Goal: Task Accomplishment & Management: Manage account settings

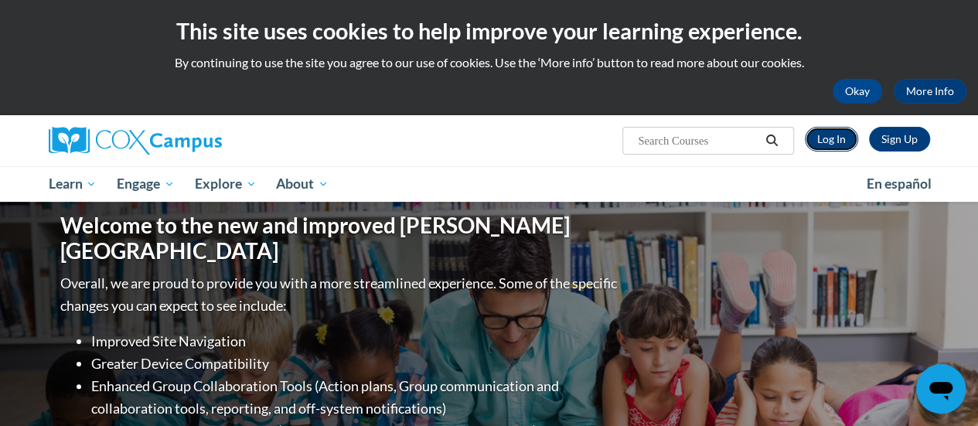
click at [835, 141] on link "Log In" at bounding box center [831, 139] width 53 height 25
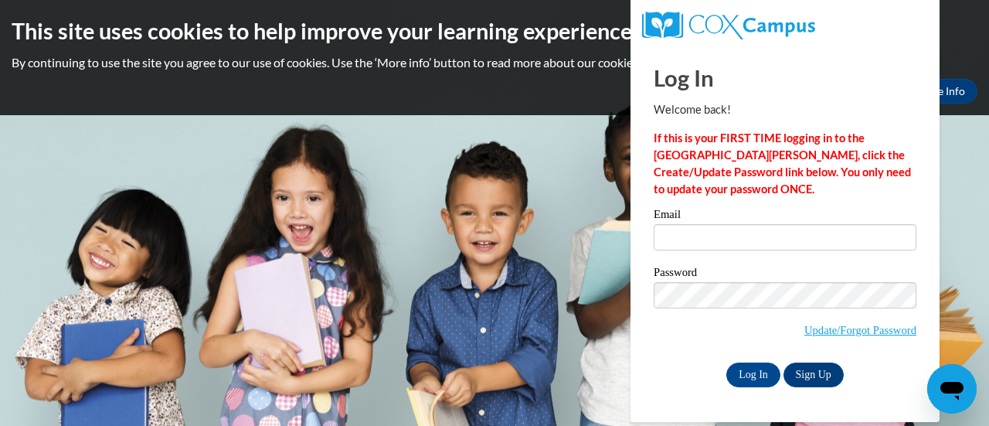
type input "[EMAIL_ADDRESS][PERSON_NAME][DOMAIN_NAME]"
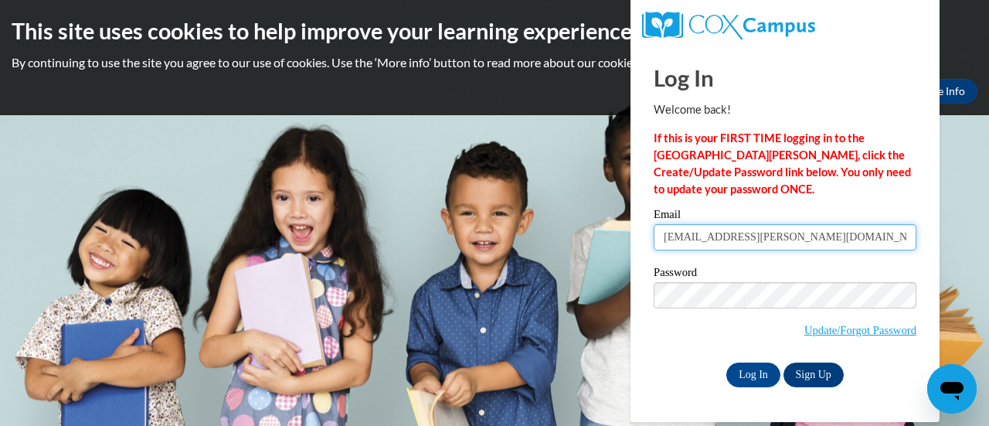
click at [734, 246] on input "Mark.Stevens@gcpsk12.org" at bounding box center [785, 237] width 263 height 26
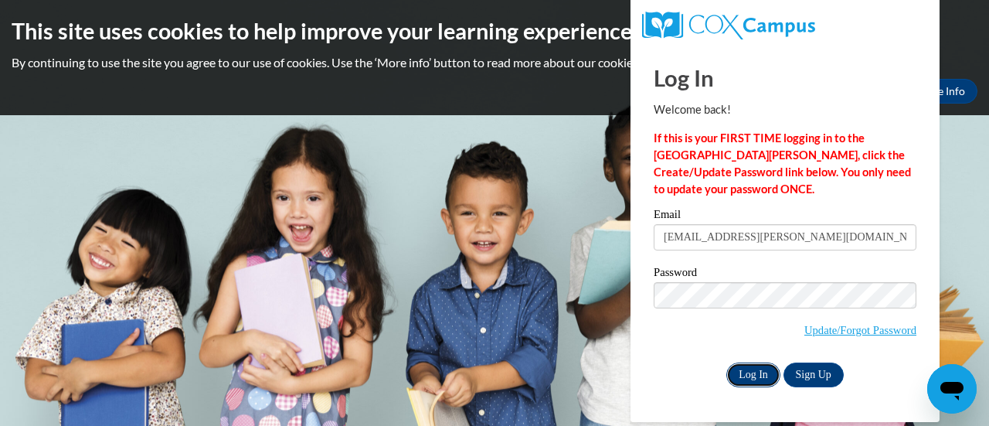
click at [733, 372] on input "Log In" at bounding box center [754, 375] width 54 height 25
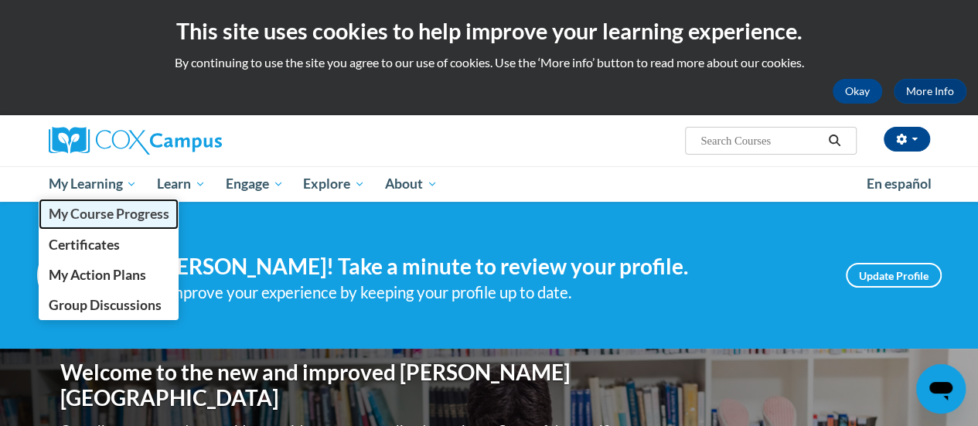
click at [96, 213] on span "My Course Progress" at bounding box center [108, 214] width 121 height 16
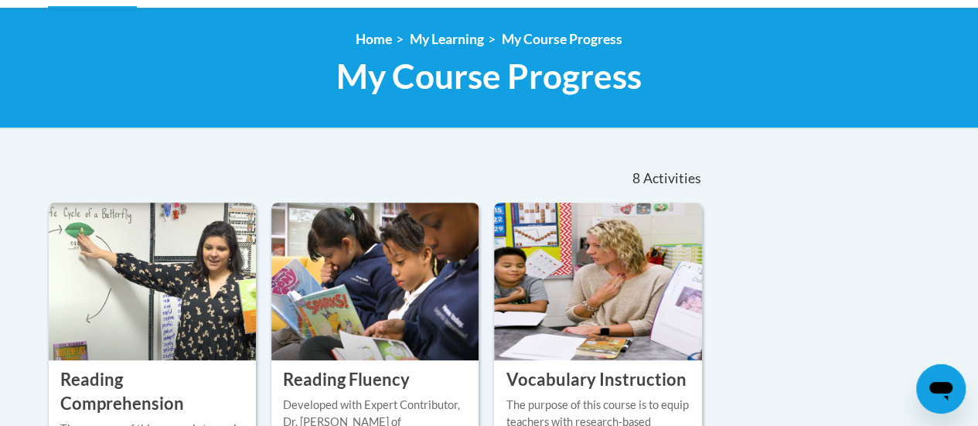
scroll to position [283, 0]
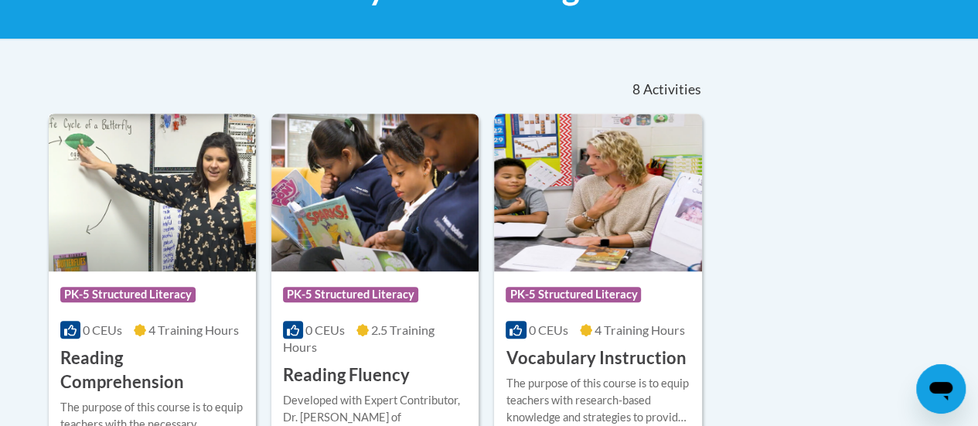
click at [190, 298] on span "PK-5 Structured Literacy" at bounding box center [127, 294] width 135 height 15
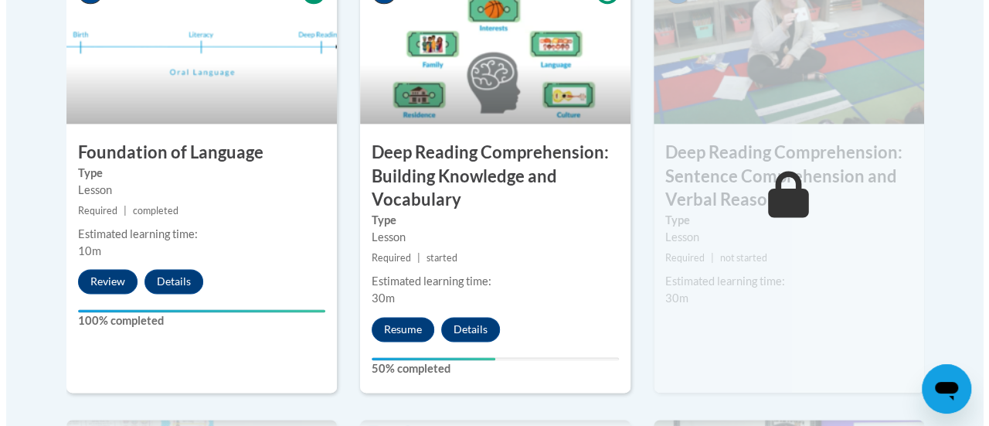
scroll to position [955, 0]
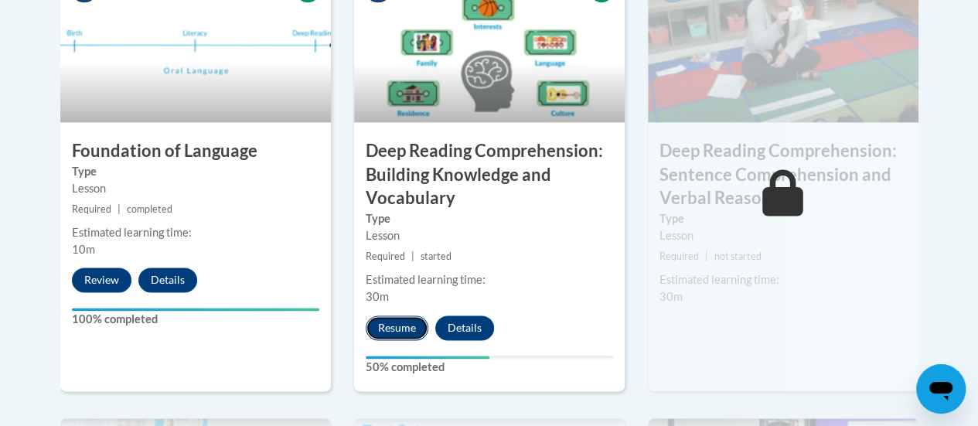
click at [394, 328] on button "Resume" at bounding box center [397, 327] width 63 height 25
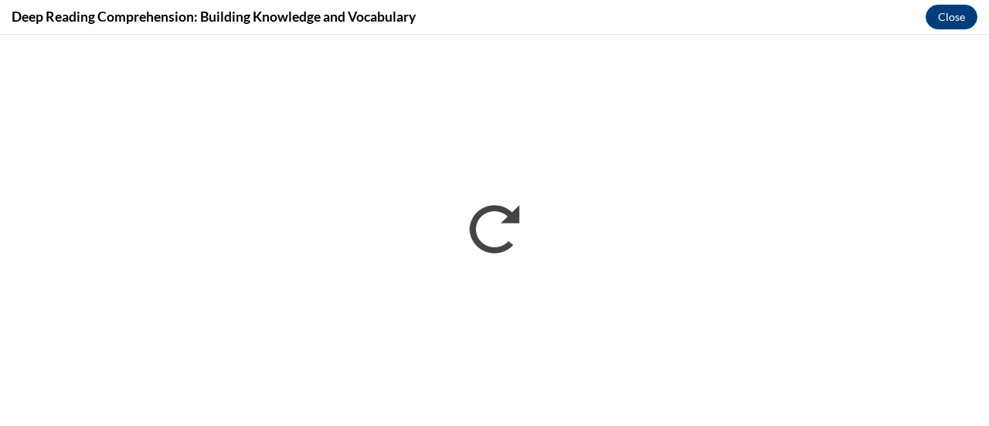
scroll to position [0, 0]
